Goal: Navigation & Orientation: Find specific page/section

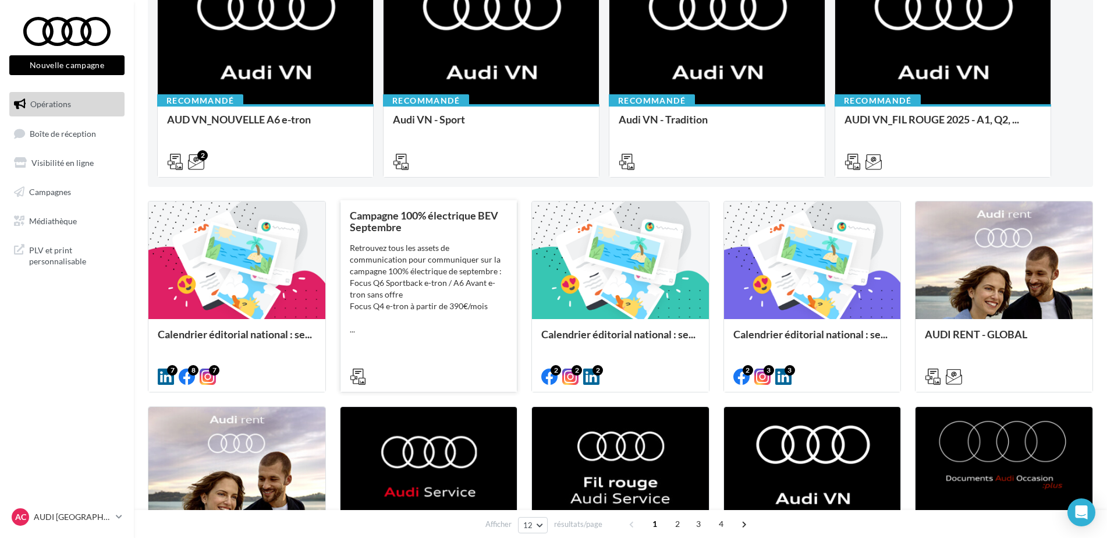
scroll to position [175, 0]
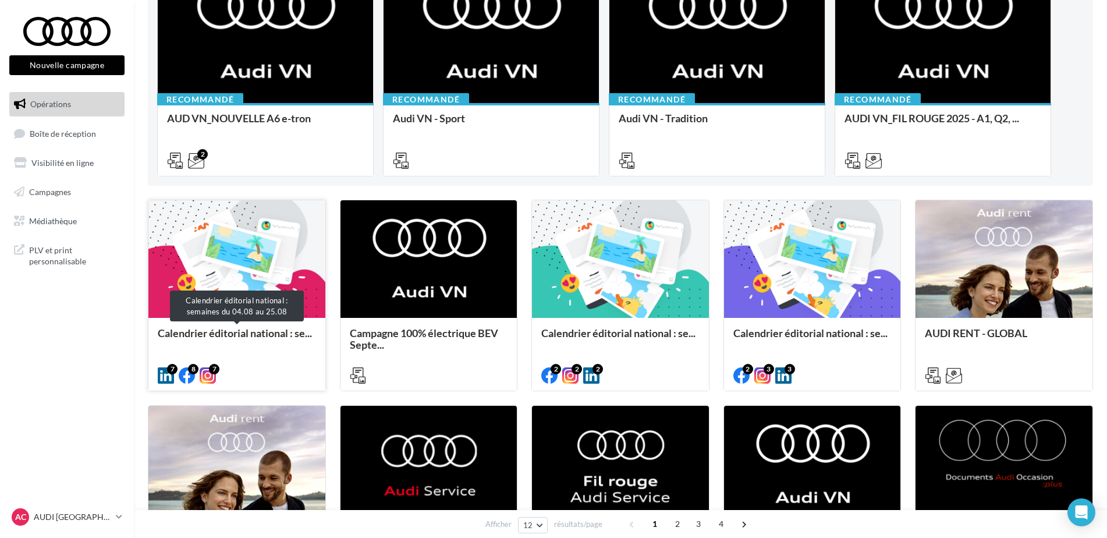
click at [253, 335] on span "Calendrier éditorial national : se..." at bounding box center [235, 333] width 154 height 13
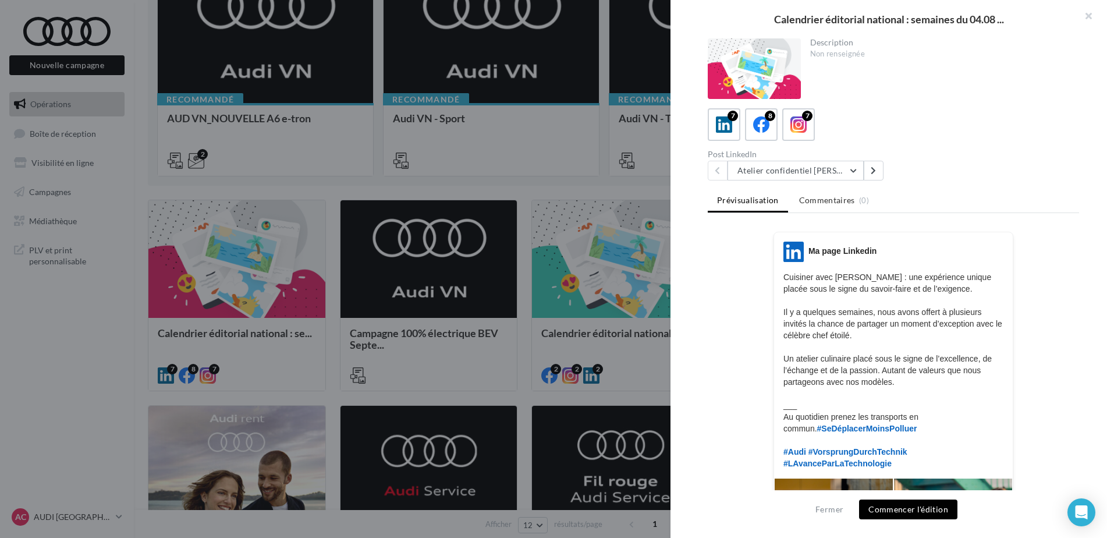
click at [90, 330] on div at bounding box center [553, 269] width 1107 height 538
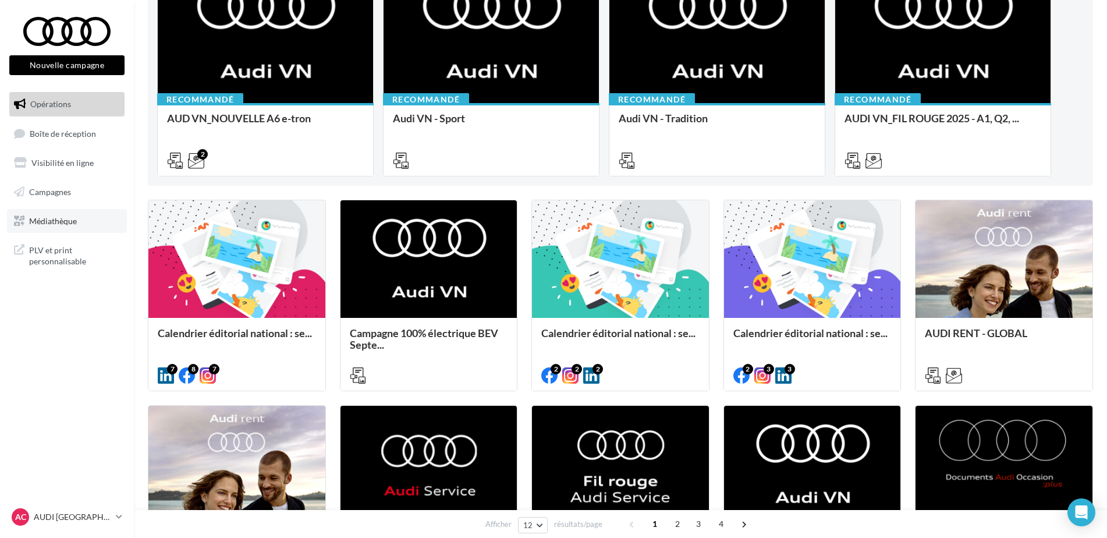
click at [48, 215] on span "Médiathèque" at bounding box center [53, 220] width 48 height 10
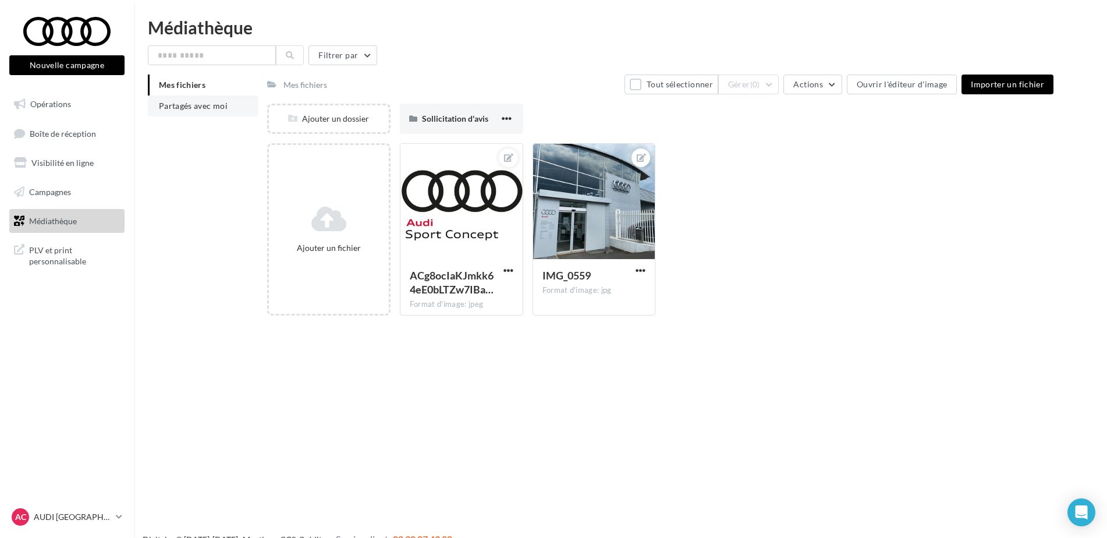
click at [186, 107] on span "Partagés avec moi" at bounding box center [193, 106] width 69 height 10
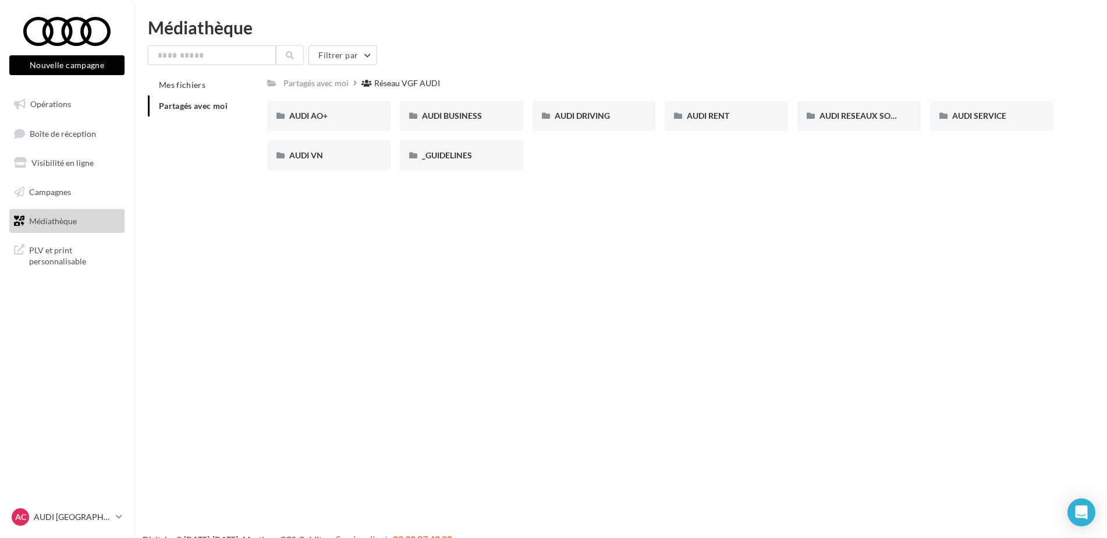
click at [448, 443] on div "Nouvelle campagne Nouvelle campagne Opérations Boîte de réception Visibilité en…" at bounding box center [553, 288] width 1107 height 538
click at [449, 155] on span "_GUIDELINES" at bounding box center [447, 155] width 50 height 10
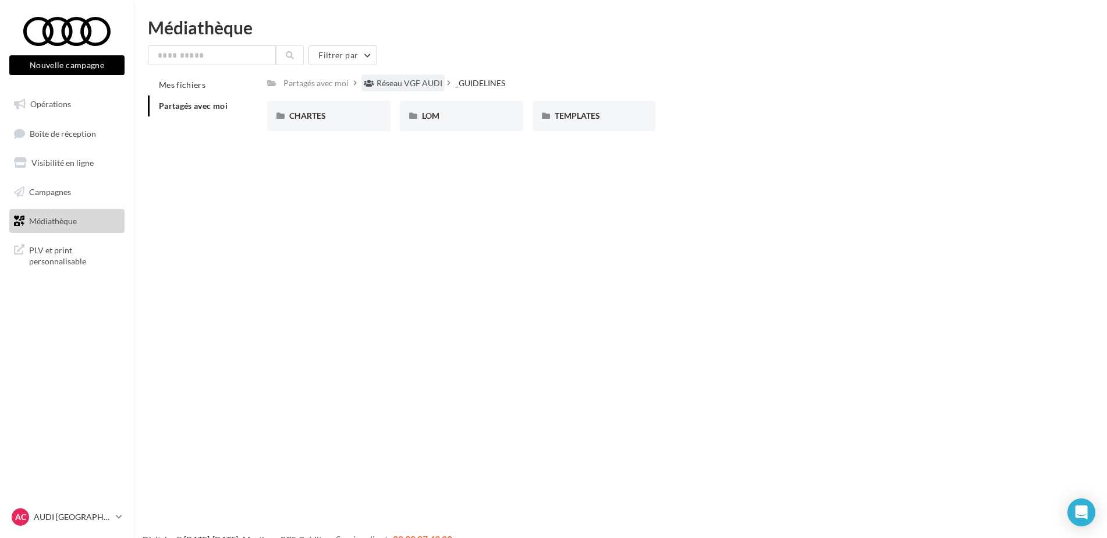
click at [411, 77] on div "Réseau VGF AUDI" at bounding box center [410, 83] width 66 height 12
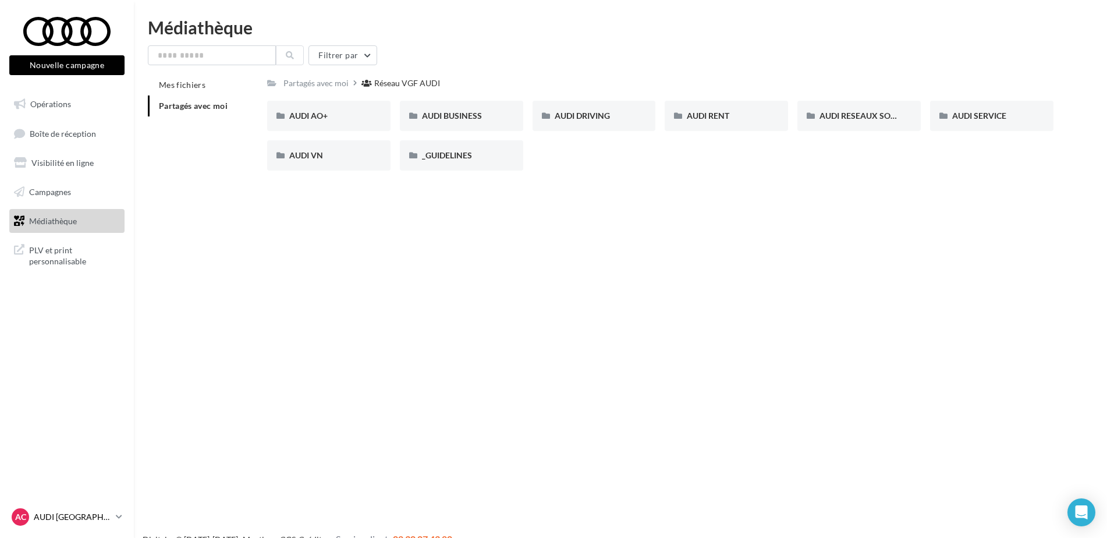
click at [74, 514] on p "AUDI [GEOGRAPHIC_DATA]" at bounding box center [72, 517] width 77 height 12
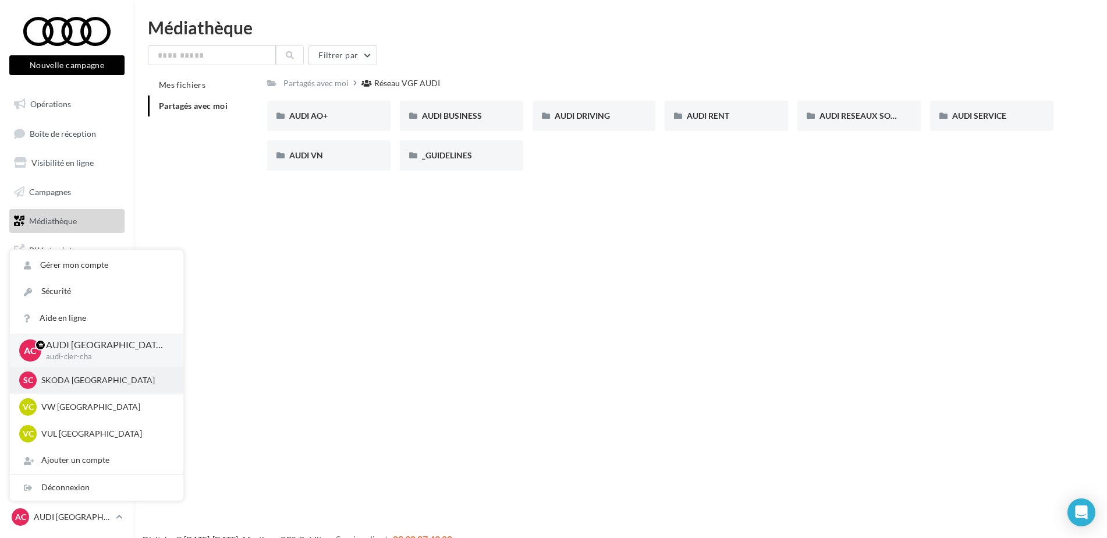
click at [88, 388] on div "SC SKODA [GEOGRAPHIC_DATA][PERSON_NAME]-aubi-cha" at bounding box center [96, 379] width 155 height 17
